Goal: Information Seeking & Learning: Understand process/instructions

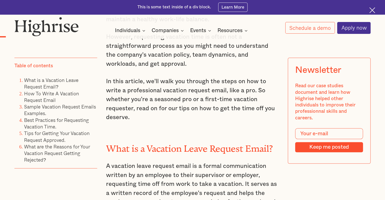
scroll to position [430, 0]
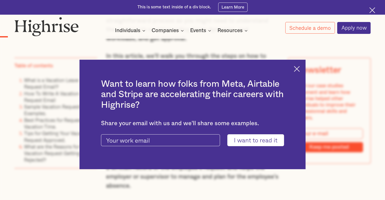
click at [299, 66] on img at bounding box center [297, 69] width 6 height 6
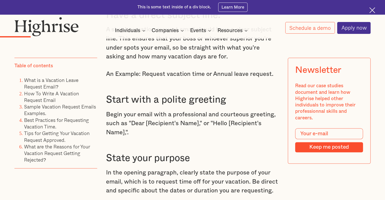
scroll to position [683, 0]
click at [209, 125] on p "Begin your email with a professional and courteous greeting, such as "Dear [Rec…" at bounding box center [192, 123] width 173 height 27
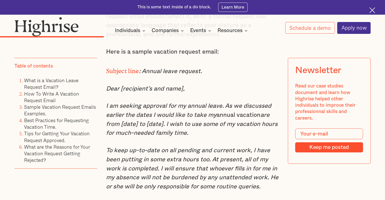
scroll to position [1517, 0]
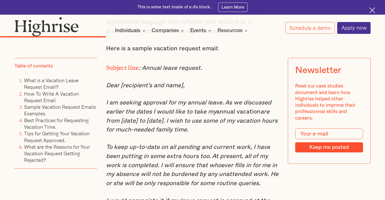
drag, startPoint x: 178, startPoint y: 118, endPoint x: 191, endPoint y: 141, distance: 26.4
click at [191, 135] on p "I am seeking approval for my annual leave. As we discussed earlier the dates I …" at bounding box center [192, 116] width 173 height 36
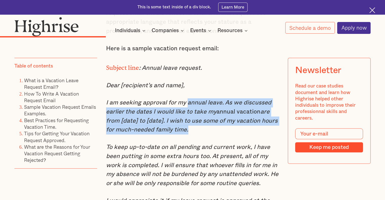
drag, startPoint x: 191, startPoint y: 141, endPoint x: 190, endPoint y: 109, distance: 31.4
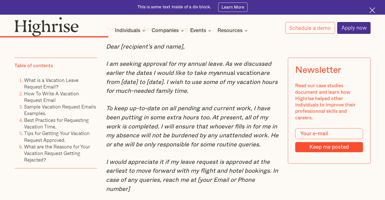
scroll to position [1568, 0]
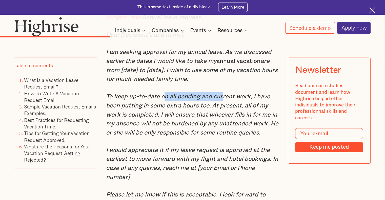
drag, startPoint x: 162, startPoint y: 112, endPoint x: 222, endPoint y: 112, distance: 59.7
click at [222, 112] on em "To keep up-to-date on all pending and current work, I have been putting in some…" at bounding box center [192, 115] width 172 height 42
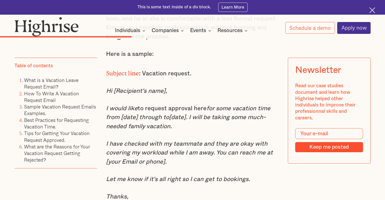
scroll to position [1871, 0]
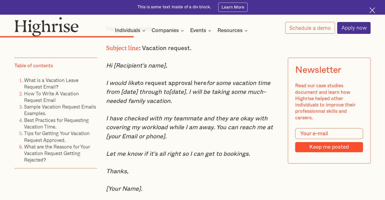
drag, startPoint x: 187, startPoint y: 98, endPoint x: 187, endPoint y: 103, distance: 5.1
click at [187, 103] on p "I would like to request approval here for some vacation time from [date] throug…" at bounding box center [192, 92] width 173 height 27
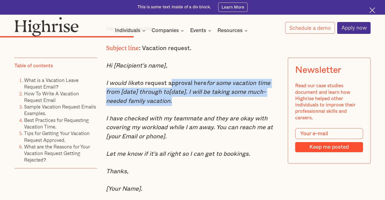
drag, startPoint x: 187, startPoint y: 103, endPoint x: 185, endPoint y: 85, distance: 18.4
click at [185, 85] on p "I would like to request approval here for some vacation time from [date] throug…" at bounding box center [192, 92] width 173 height 27
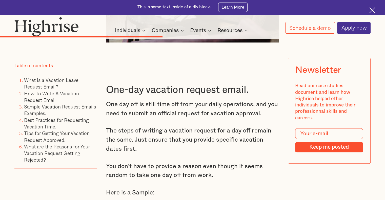
scroll to position [2200, 0]
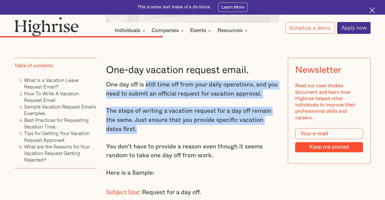
drag, startPoint x: 145, startPoint y: 95, endPoint x: 228, endPoint y: 134, distance: 91.7
click at [228, 134] on p "The steps of writing a vacation request for a day off remain the same. Just ens…" at bounding box center [192, 120] width 173 height 27
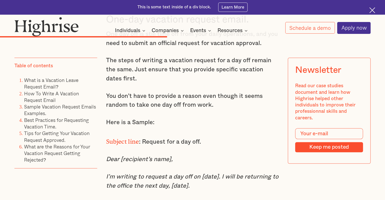
click at [220, 110] on p "You don't have to provide a reason even though it seems random to take one day …" at bounding box center [192, 101] width 173 height 18
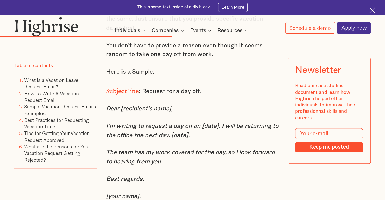
scroll to position [2326, 0]
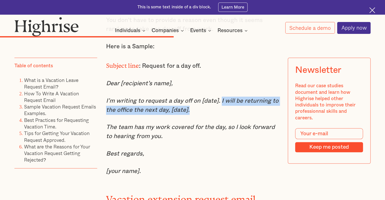
drag, startPoint x: 220, startPoint y: 110, endPoint x: 220, endPoint y: 115, distance: 4.8
click at [220, 115] on p "I’m writing to request a day off on [date]. I will be returning to the office t…" at bounding box center [192, 106] width 173 height 18
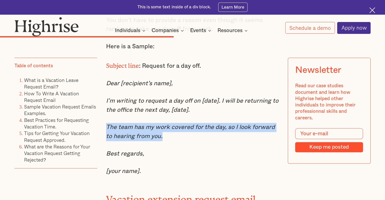
drag, startPoint x: 105, startPoint y: 135, endPoint x: 172, endPoint y: 143, distance: 67.7
click at [172, 141] on p "The team has my work covered for the day, so I look forward to hearing from you." at bounding box center [192, 132] width 173 height 18
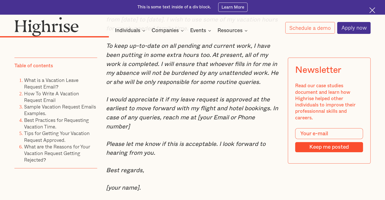
scroll to position [1441, 0]
